Goal: Use online tool/utility: Utilize a website feature to perform a specific function

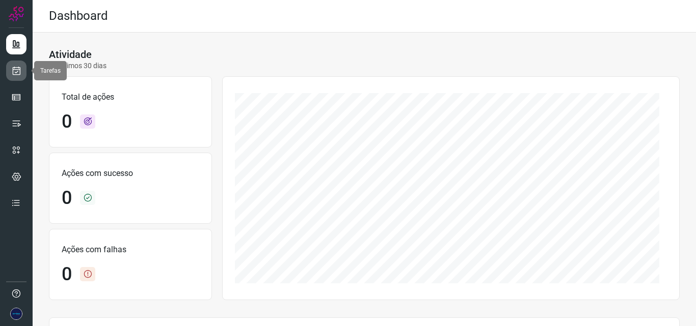
click at [15, 72] on icon at bounding box center [16, 71] width 11 height 10
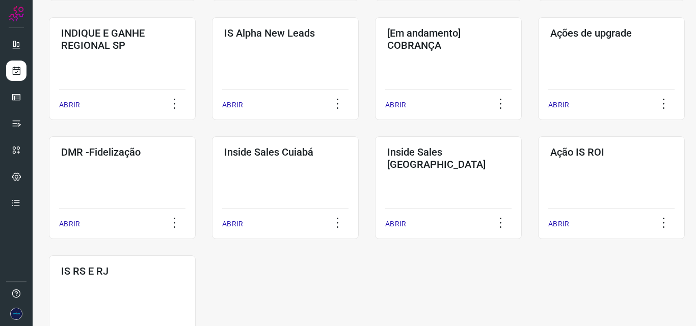
scroll to position [503, 0]
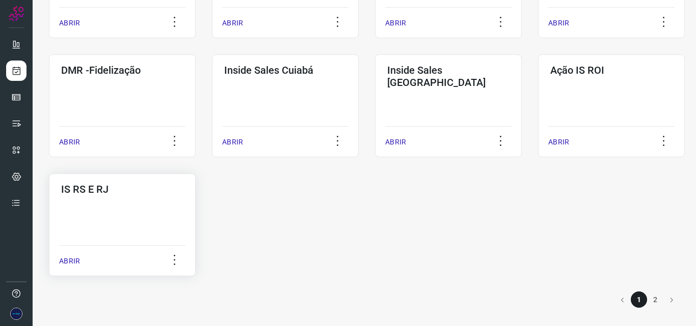
click at [98, 221] on div "IS RS E RJ ABRIR" at bounding box center [122, 225] width 147 height 103
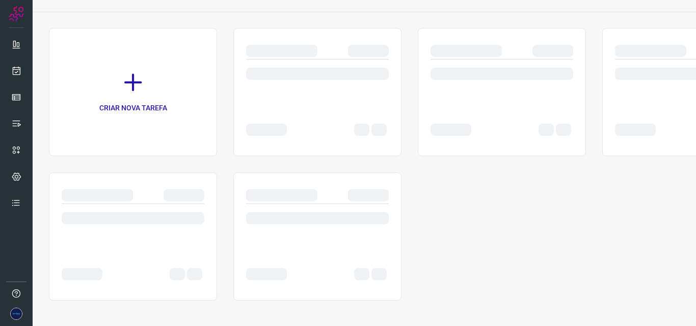
scroll to position [53, 0]
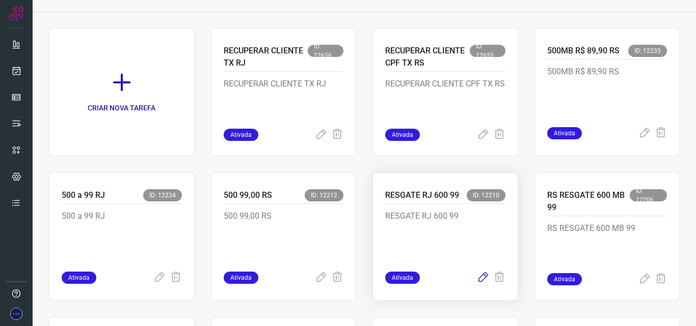
click at [477, 282] on icon at bounding box center [483, 278] width 12 height 12
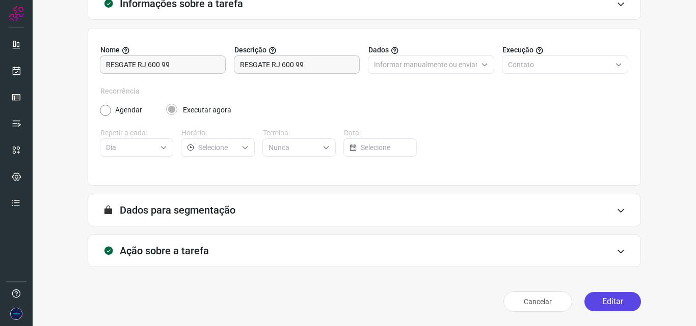
scroll to position [71, 0]
click at [601, 299] on button "Editar" at bounding box center [612, 301] width 57 height 19
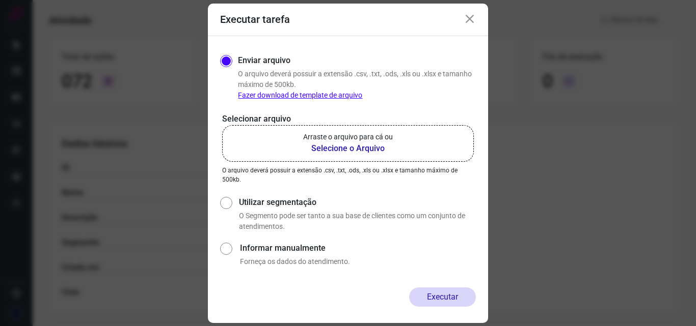
click at [326, 148] on b "Selecione o Arquivo" at bounding box center [348, 149] width 90 height 12
click at [0, 0] on input "Arraste o arquivo para cá ou Selecione o Arquivo" at bounding box center [0, 0] width 0 height 0
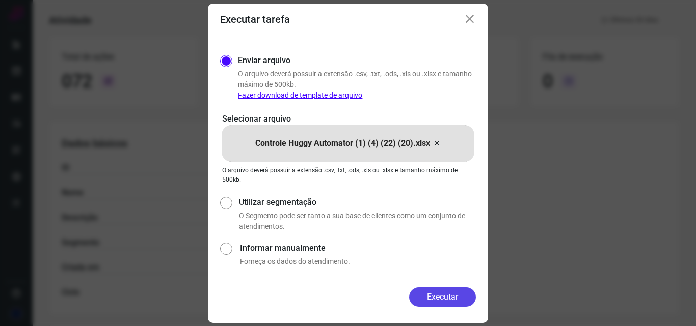
click at [437, 297] on button "Executar" at bounding box center [442, 297] width 67 height 19
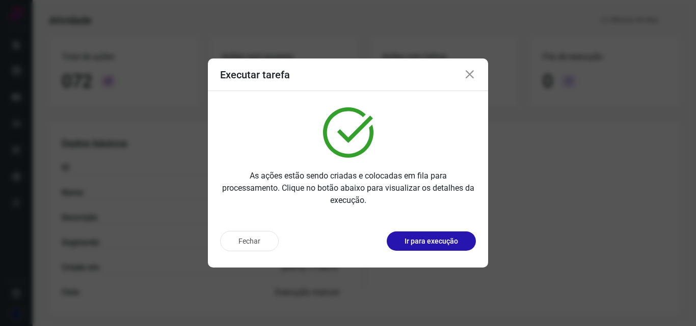
click at [471, 75] on icon at bounding box center [469, 75] width 12 height 12
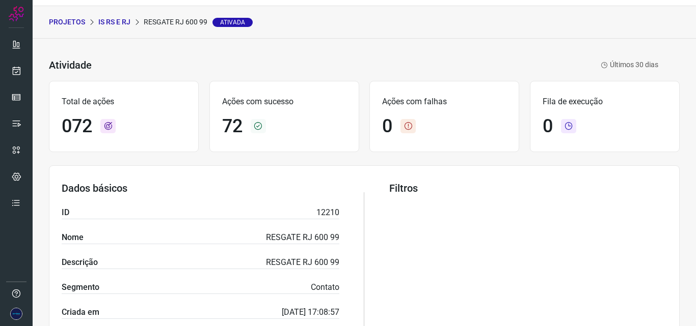
scroll to position [20, 0]
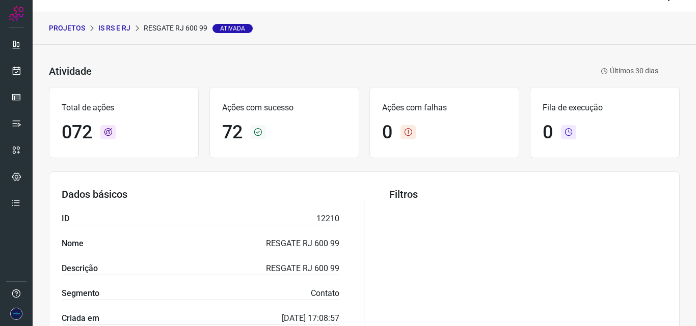
click at [292, 206] on div "Dados básicos ID 12210 Nome RESGATE RJ 600 99 Descrição RESGATE RJ 600 99 Segme…" at bounding box center [201, 268] width 278 height 161
